Goal: Book appointment/travel/reservation

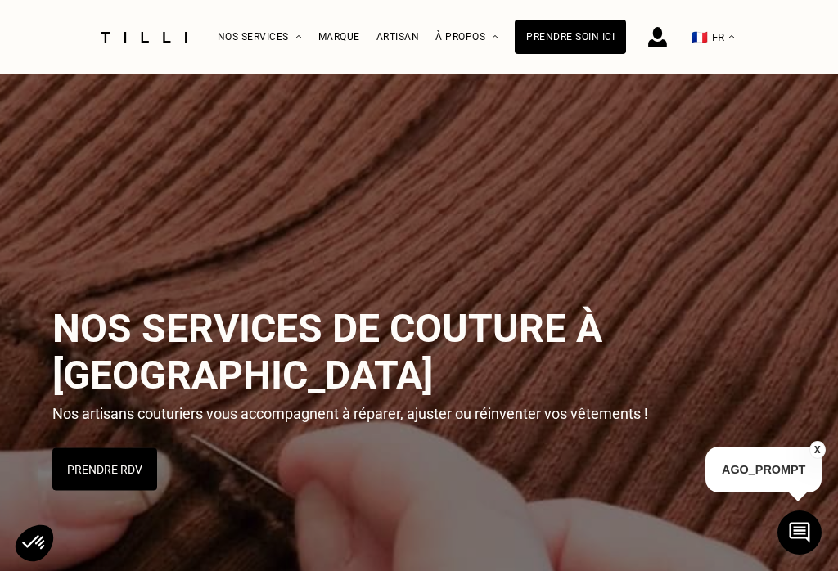
scroll to position [2951, 0]
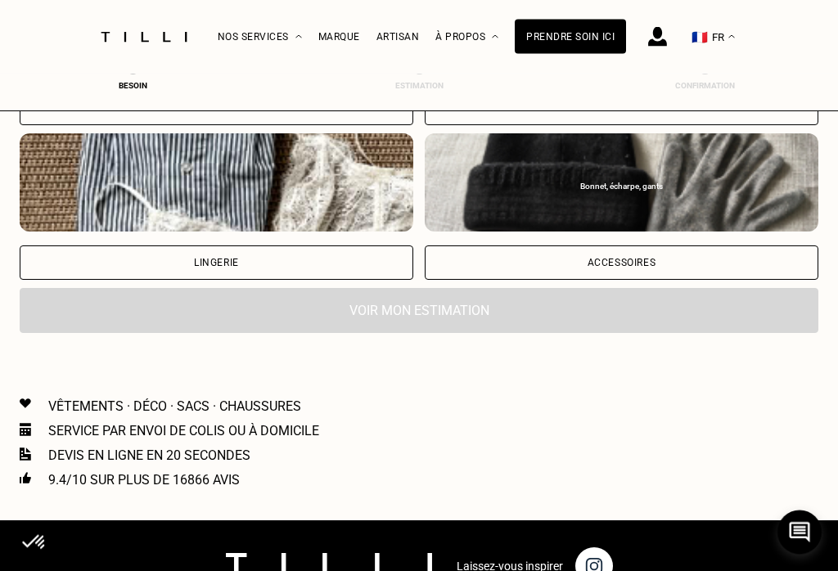
scroll to position [1368, 0]
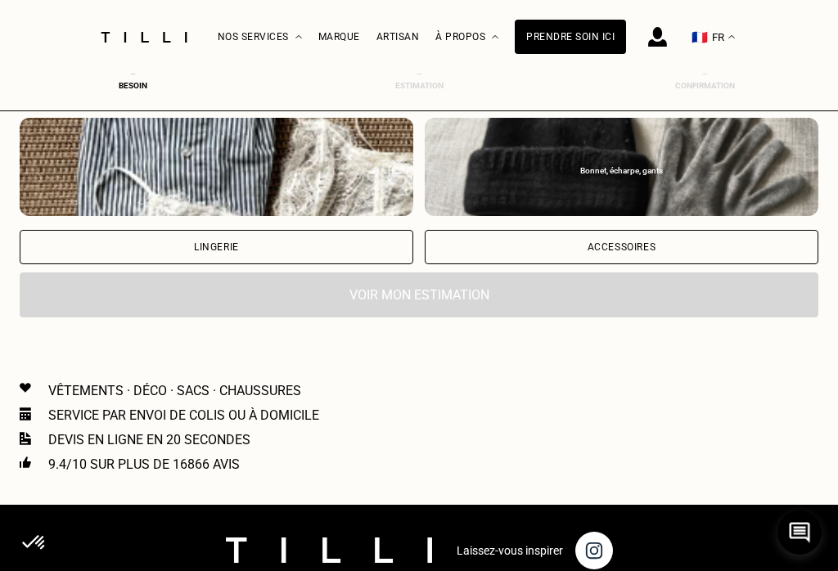
click at [664, 248] on div "Accessoires" at bounding box center [621, 247] width 393 height 34
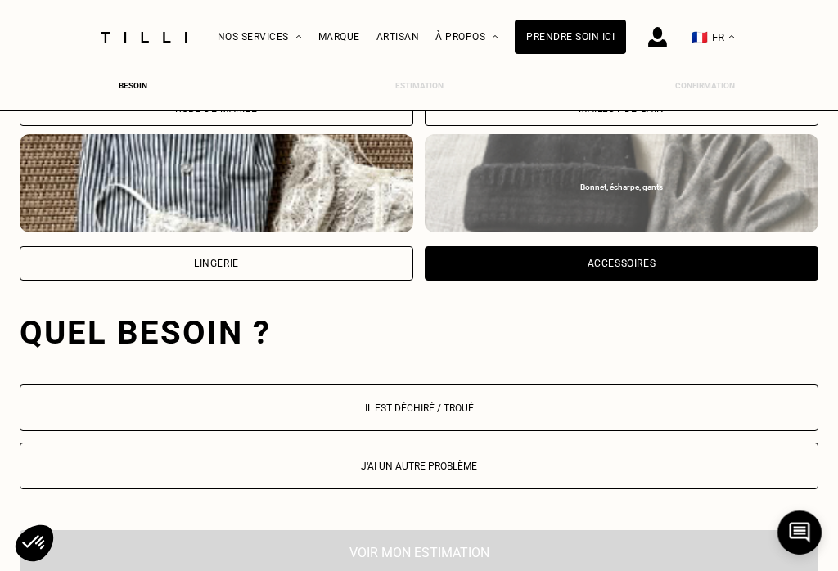
scroll to position [1342, 0]
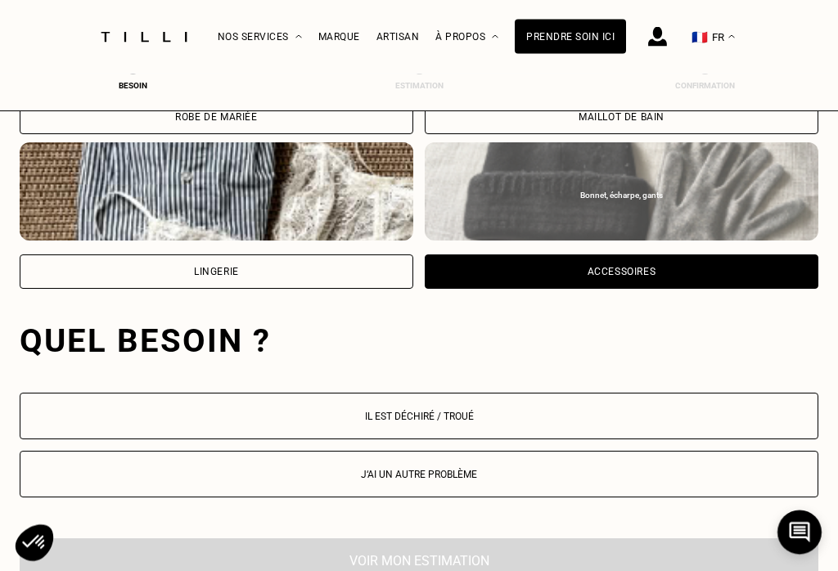
click at [627, 268] on div "Accessoires" at bounding box center [621, 272] width 69 height 10
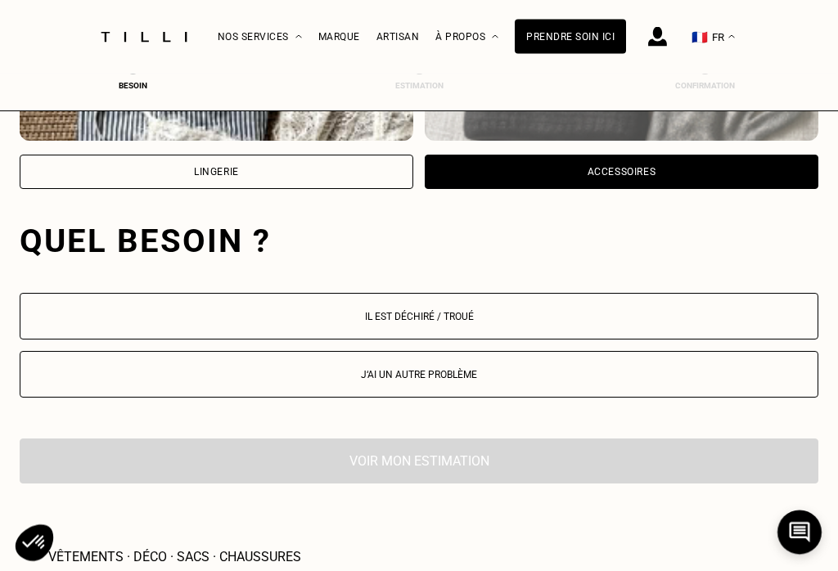
scroll to position [1443, 0]
click at [461, 321] on p "Il est déchiré / troué" at bounding box center [419, 316] width 780 height 11
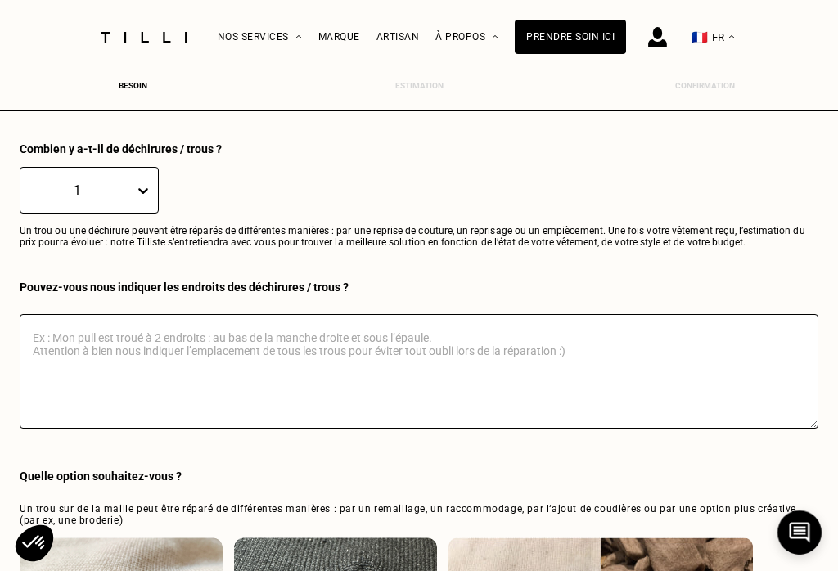
scroll to position [1771, 0]
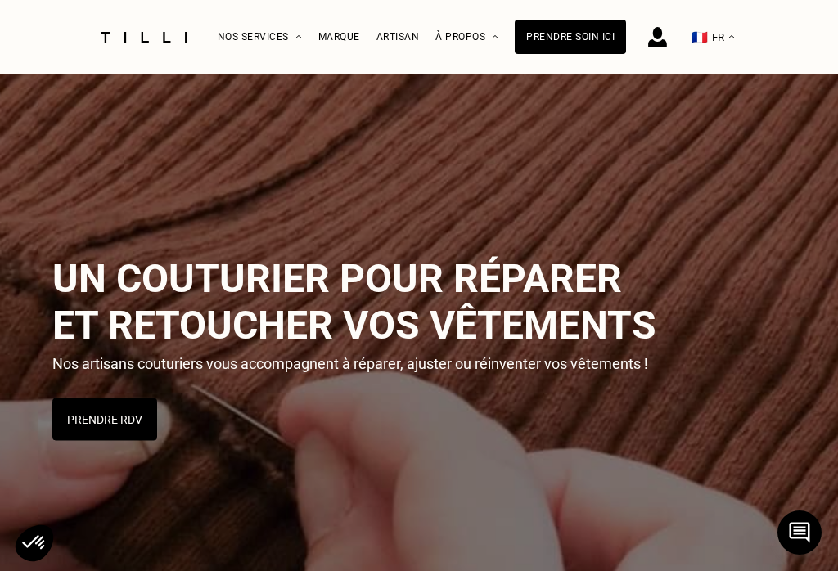
scroll to position [3371, 0]
